Goal: Transaction & Acquisition: Complete application form

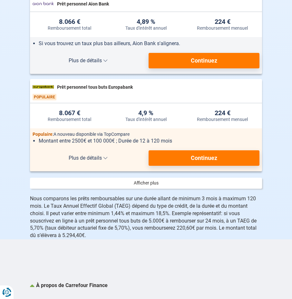
scroll to position [774, 0]
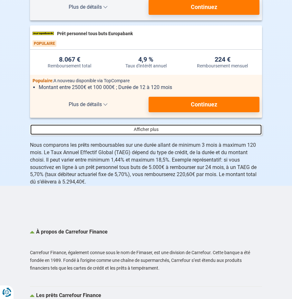
click at [148, 135] on link at bounding box center [146, 129] width 232 height 11
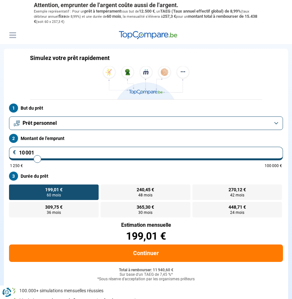
click at [275, 123] on button "Prêt personnel" at bounding box center [146, 123] width 274 height 14
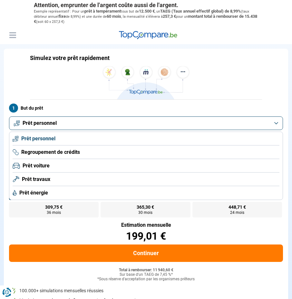
click at [51, 152] on span "Regroupement de crédits" at bounding box center [50, 152] width 59 height 7
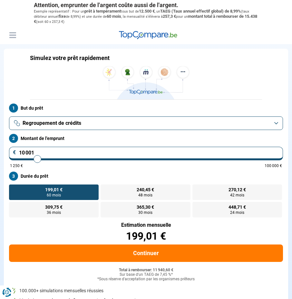
drag, startPoint x: 38, startPoint y: 151, endPoint x: 18, endPoint y: 152, distance: 19.7
click at [18, 152] on input "10 001" at bounding box center [146, 154] width 274 height 14
type input "3"
type input "1250"
type input "35"
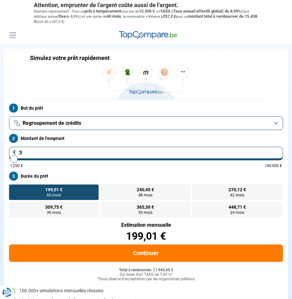
type input "1250"
type input "350"
type input "1250"
type input "3 500"
type input "3500"
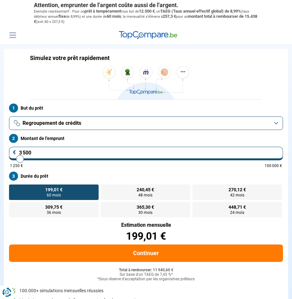
type input "35 000"
type input "35000"
radio input "false"
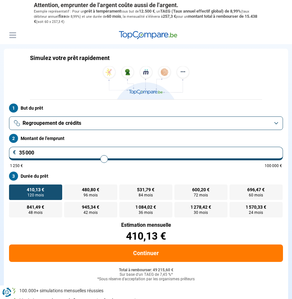
type input "35 000"
click at [73, 233] on div "410,13 €" at bounding box center [146, 236] width 274 height 10
click at [198, 192] on span "600,20 €" at bounding box center [200, 189] width 17 height 5
click at [179, 189] on input "600,20 € 72 mois" at bounding box center [176, 186] width 4 height 4
radio input "true"
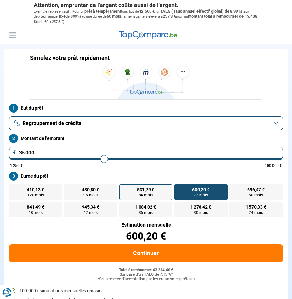
click at [145, 191] on span "531,79 €" at bounding box center [145, 189] width 17 height 5
click at [124, 189] on input "531,79 € 84 mois" at bounding box center [121, 186] width 4 height 4
radio input "true"
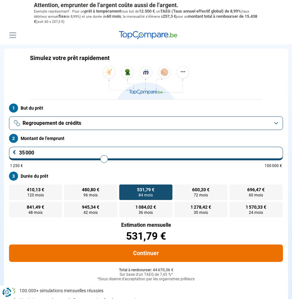
click at [144, 254] on button "Continuer" at bounding box center [146, 252] width 274 height 17
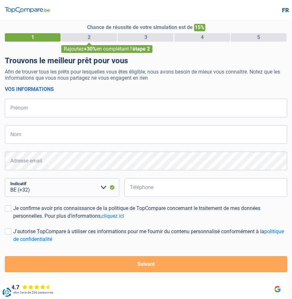
select select "32"
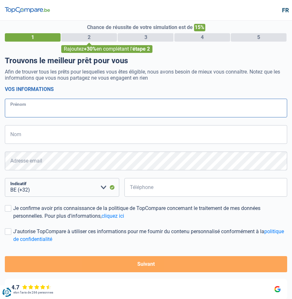
click at [29, 108] on input "Prénom" at bounding box center [146, 108] width 283 height 19
type input "Cécile"
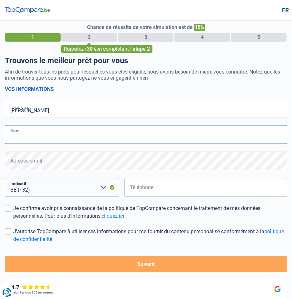
type input "Bacq"
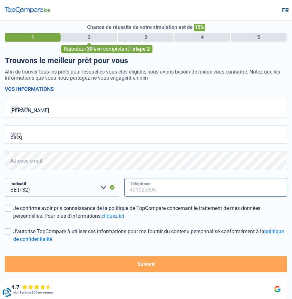
type input "474558512"
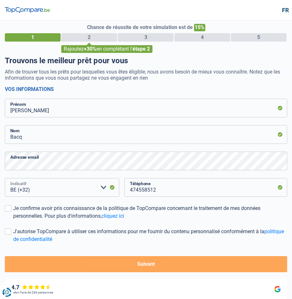
click at [44, 189] on select "BE (+32) LU (+352) Veuillez sélectionner une option" at bounding box center [62, 187] width 114 height 19
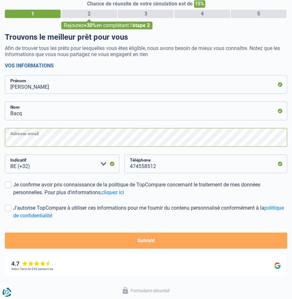
scroll to position [53, 0]
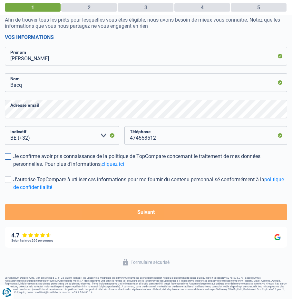
click at [9, 154] on span at bounding box center [8, 156] width 6 height 6
click at [13, 168] on input "Je confirme avoir pris connaissance de la politique de TopCompare concernant le…" at bounding box center [13, 168] width 0 height 0
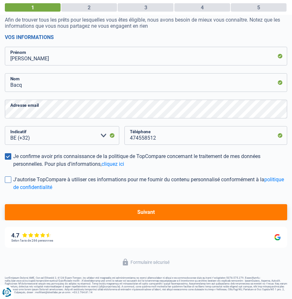
click at [9, 178] on span at bounding box center [8, 179] width 6 height 6
click at [13, 191] on input "J'autorise TopCompare à utiliser ces informations pour me fournir du contenu pe…" at bounding box center [13, 191] width 0 height 0
click at [146, 210] on button "Suivant" at bounding box center [146, 212] width 283 height 16
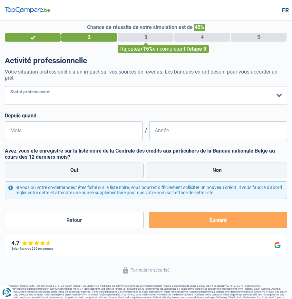
click at [28, 94] on select "Ouvrier Employé privé Employé public Invalide Indépendant Pensionné Chômeur Mut…" at bounding box center [146, 95] width 283 height 19
select select "privateEmployee"
click at [5, 86] on select "Ouvrier Employé privé Employé public Invalide Indépendant Pensionné Chômeur Mut…" at bounding box center [146, 95] width 283 height 19
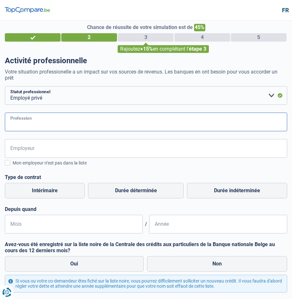
click at [37, 119] on input "Profession" at bounding box center [146, 122] width 283 height 19
type input "s"
type input "assistante commerciale et responsable des achats"
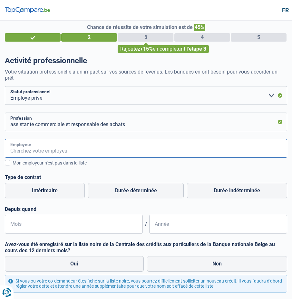
click at [38, 147] on input "Employeur" at bounding box center [146, 148] width 283 height 19
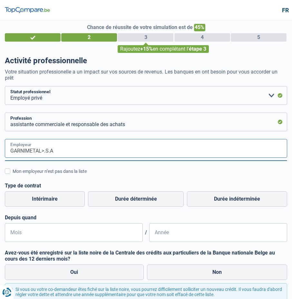
click at [45, 151] on input "GARNIMETAL>.S.A" at bounding box center [146, 148] width 283 height 19
click at [44, 150] on input "GARNIMETAL .S.A" at bounding box center [146, 148] width 283 height 19
click at [45, 152] on input "GARNIMETAL .S.A" at bounding box center [146, 148] width 283 height 19
type input "GARNIMETAL S.A"
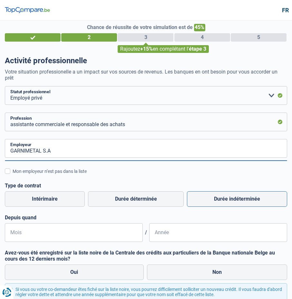
click at [244, 200] on label "Durée indéterminée" at bounding box center [237, 198] width 100 height 15
click at [244, 200] on input "Durée indéterminée" at bounding box center [237, 198] width 100 height 15
radio input "true"
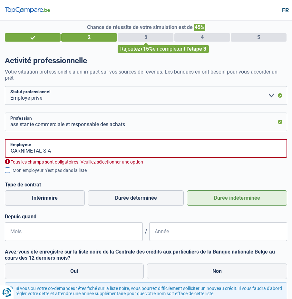
click at [9, 170] on span at bounding box center [7, 169] width 5 height 5
click at [13, 174] on input "Mon employeur n’est pas dans la liste" at bounding box center [13, 174] width 0 height 0
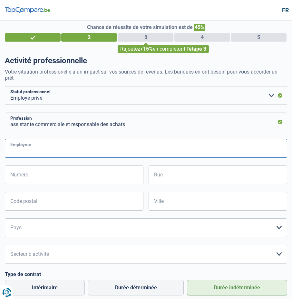
click at [37, 150] on input "Employeur" at bounding box center [146, 148] width 283 height 19
type input "GARNIMETAL"
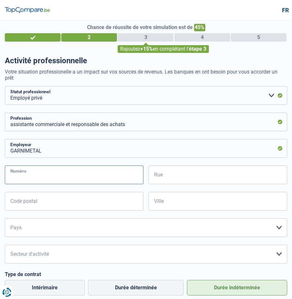
click at [44, 173] on input "Numéro" at bounding box center [74, 174] width 139 height 19
type input "24"
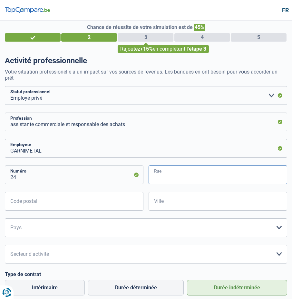
click at [165, 174] on input "Rue" at bounding box center [218, 174] width 139 height 19
type input "DE LA WASTINNE"
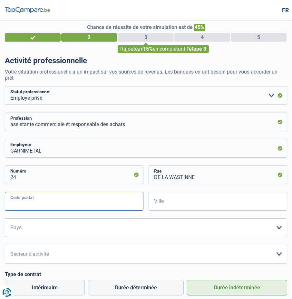
click at [54, 198] on input "Code postal" at bounding box center [74, 201] width 139 height 19
type input "1301"
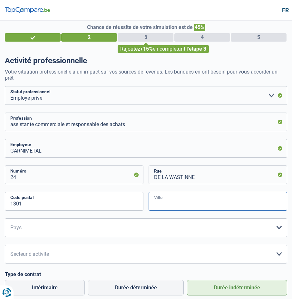
click at [172, 205] on input "Ville" at bounding box center [218, 201] width 139 height 19
type input "WAVRE"
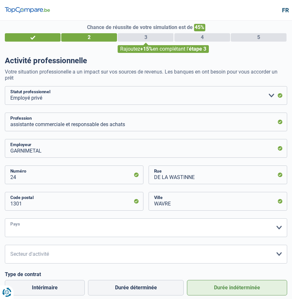
click at [32, 231] on select "Belgique France Allemagne Italie Luxembourg Pays-Bas Espagne Suisse Veuillez sé…" at bounding box center [146, 227] width 283 height 19
select select "BE"
click at [5, 218] on select "Belgique France Allemagne Italie Luxembourg Pays-Bas Espagne Suisse Veuillez sé…" at bounding box center [146, 227] width 283 height 19
click at [30, 253] on select "Agriculture/Pêche Industrie Horeca Courier/Fitness/Taxi Construction Banques/As…" at bounding box center [146, 254] width 283 height 19
select select "smallCompanies"
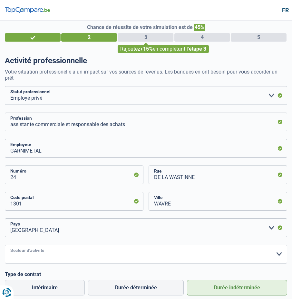
click at [5, 245] on select "Agriculture/Pêche Industrie Horeca Courier/Fitness/Taxi Construction Banques/As…" at bounding box center [146, 254] width 283 height 19
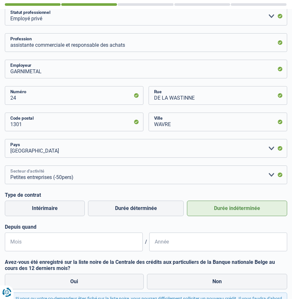
scroll to position [129, 0]
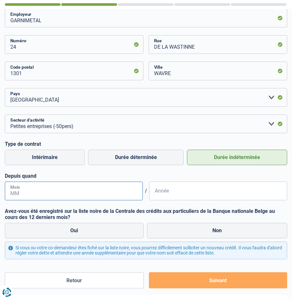
click at [25, 194] on input "Mois" at bounding box center [74, 191] width 138 height 19
type input "02"
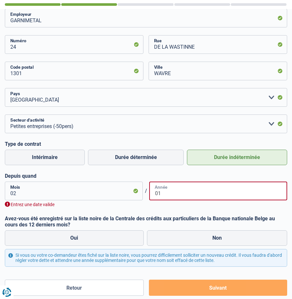
type input "0"
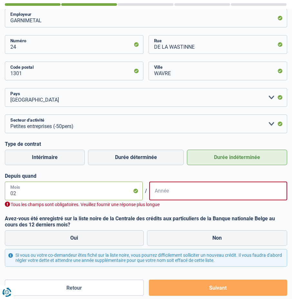
drag, startPoint x: 25, startPoint y: 190, endPoint x: 9, endPoint y: 192, distance: 15.9
click at [9, 192] on input "02" at bounding box center [74, 191] width 138 height 19
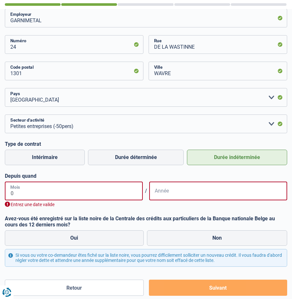
type input "01"
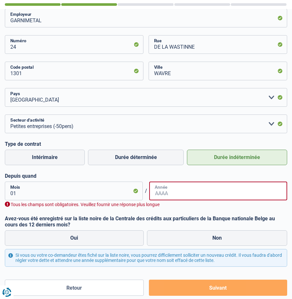
click at [170, 195] on input "Année" at bounding box center [218, 191] width 138 height 19
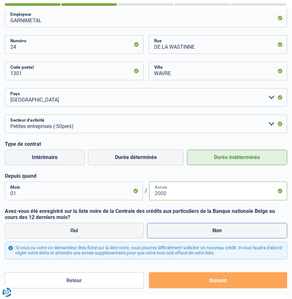
type input "2000"
click at [221, 231] on label "Non" at bounding box center [217, 230] width 141 height 15
click at [221, 231] on input "Non" at bounding box center [217, 230] width 141 height 15
radio input "true"
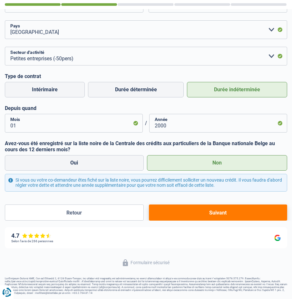
scroll to position [199, 0]
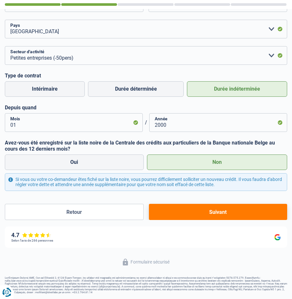
click at [216, 209] on button "Suivant" at bounding box center [218, 212] width 138 height 16
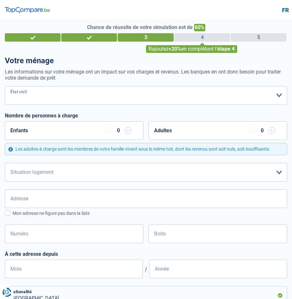
click at [28, 94] on select "Célibataire Marié(e) Cohabitant(e) légal(e) Divorcé(e) Veuf(ve) Séparé (de fait…" at bounding box center [146, 95] width 283 height 19
select select "married"
click at [5, 86] on select "Célibataire Marié(e) Cohabitant(e) légal(e) Divorcé(e) Veuf(ve) Séparé (de fait…" at bounding box center [146, 95] width 283 height 19
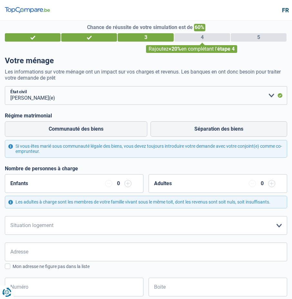
click at [129, 183] on input "button" at bounding box center [127, 183] width 7 height 7
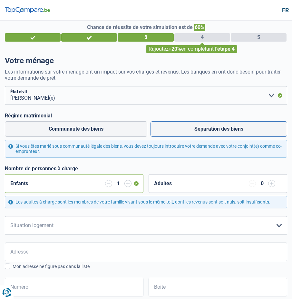
click at [225, 129] on label "Séparation des biens" at bounding box center [219, 128] width 137 height 15
click at [225, 129] on input "Séparation des biens" at bounding box center [219, 128] width 137 height 15
radio input "true"
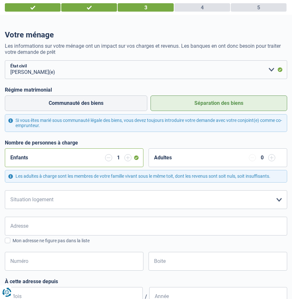
scroll to position [97, 0]
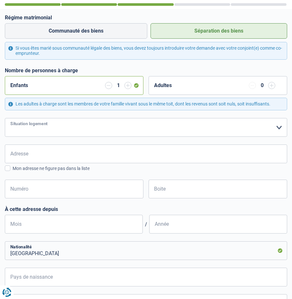
click at [66, 128] on select "Locataire Propriétaire avec prêt hypothécaire Propriétaire sans prêt hypothécai…" at bounding box center [146, 127] width 283 height 19
select select "liveWithParents"
click at [5, 118] on select "Locataire Propriétaire avec prêt hypothécaire Propriétaire sans prêt hypothécai…" at bounding box center [146, 127] width 283 height 19
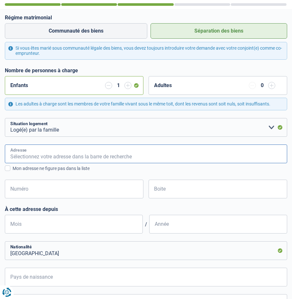
click at [29, 153] on input "Adresse" at bounding box center [146, 153] width 283 height 19
type input "du ruisseau St Jean"
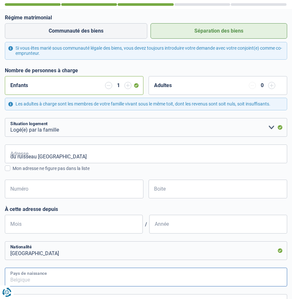
type input "Belgique"
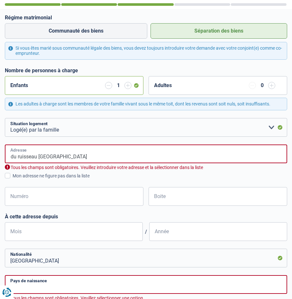
type input "Belgique"
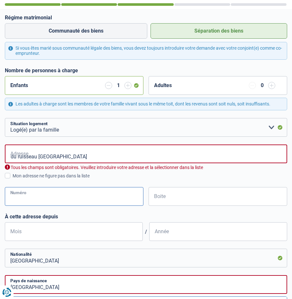
click at [45, 196] on input "Numéro" at bounding box center [74, 196] width 139 height 19
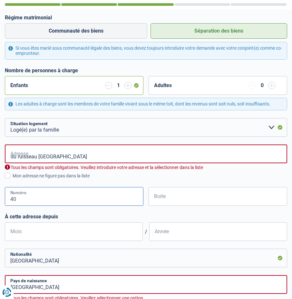
type input "40"
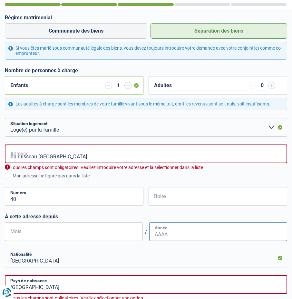
click at [197, 240] on input "Année" at bounding box center [218, 231] width 138 height 19
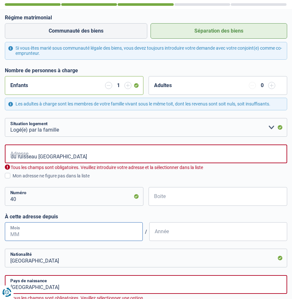
click at [45, 230] on input "Mois" at bounding box center [74, 231] width 138 height 19
type input "3"
type input "06"
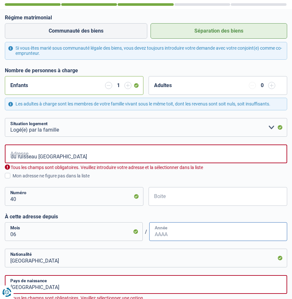
click at [161, 234] on input "Année" at bounding box center [218, 231] width 138 height 19
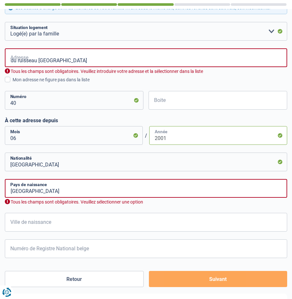
scroll to position [194, 0]
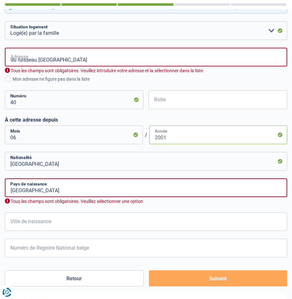
type input "2001"
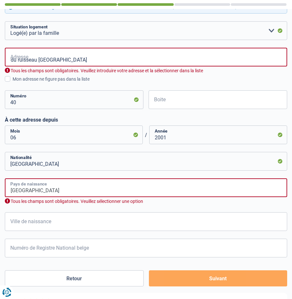
click at [37, 191] on input "Belgique" at bounding box center [146, 187] width 283 height 19
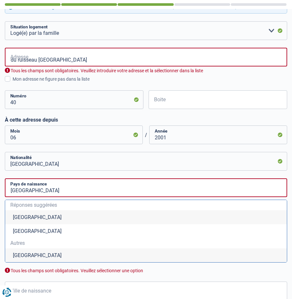
click at [26, 217] on li "Belgique" at bounding box center [146, 217] width 282 height 14
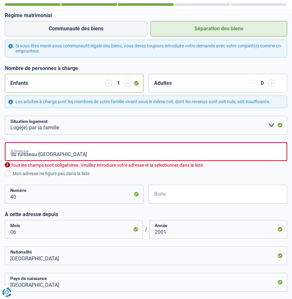
scroll to position [97, 0]
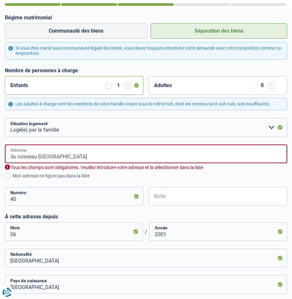
click at [65, 156] on input "du ruisseau St Jean" at bounding box center [146, 153] width 283 height 19
click at [63, 156] on input "du ruisseau St Jean" at bounding box center [146, 153] width 283 height 19
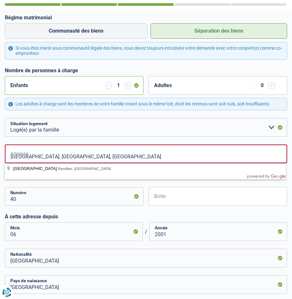
type input "Rue du Ruisseau Saint-Jean, 1367, Ramillies, BE"
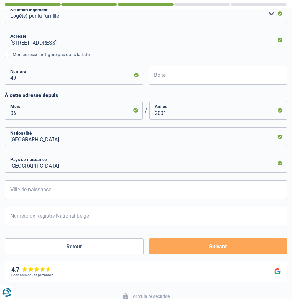
scroll to position [226, 0]
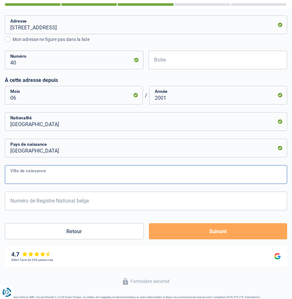
click at [30, 174] on input "Ville de naissance" at bounding box center [146, 174] width 283 height 19
type input "LEUVEN"
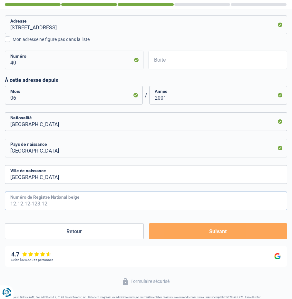
click at [34, 203] on input "Numéro de Registre National belge" at bounding box center [146, 201] width 283 height 19
